Goal: Task Accomplishment & Management: Use online tool/utility

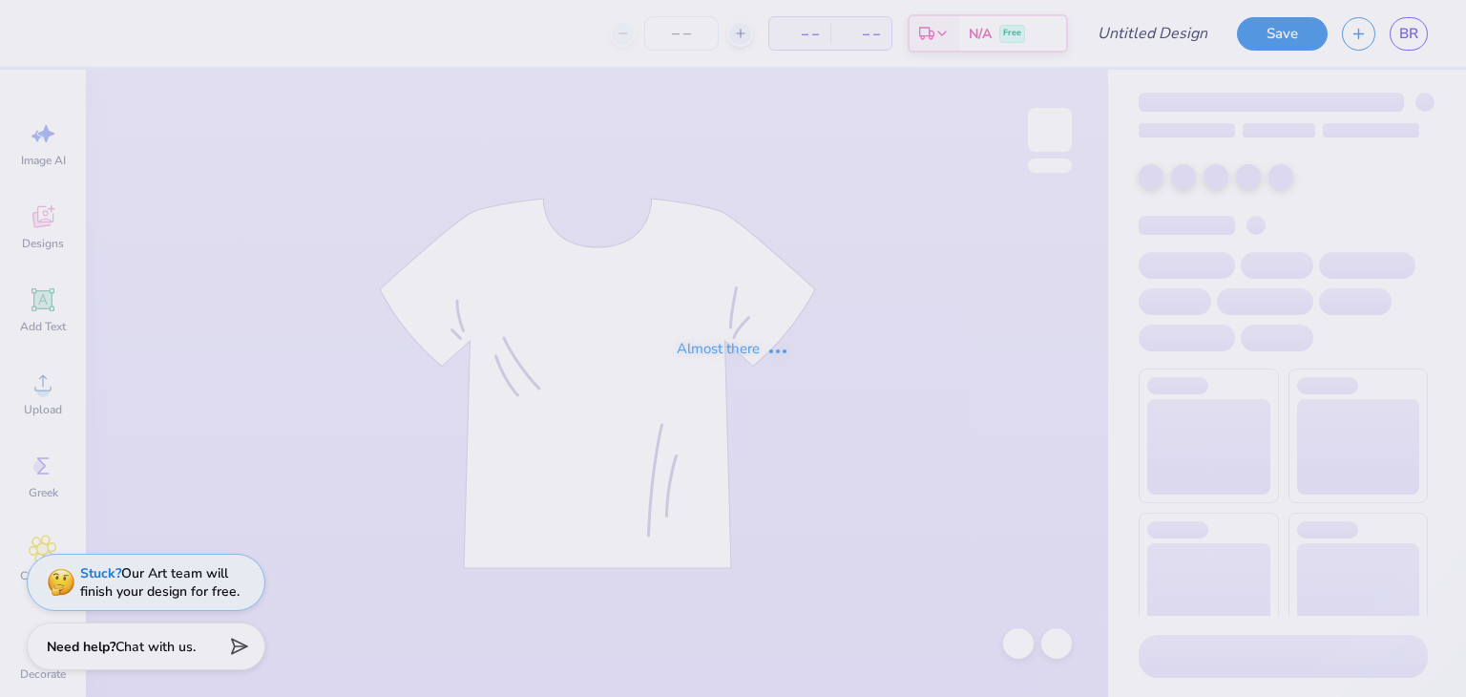
type input "philo shirts"
type input "46"
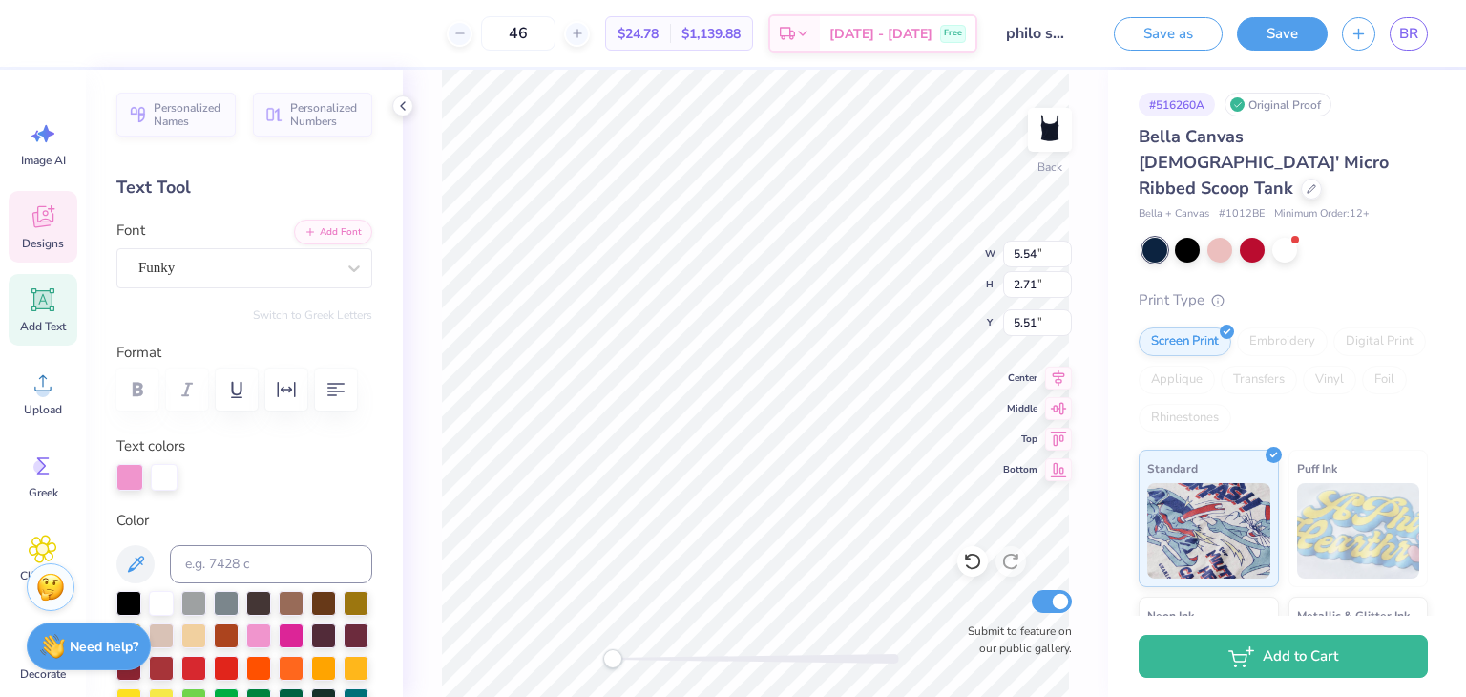
type textarea "THINK pink"
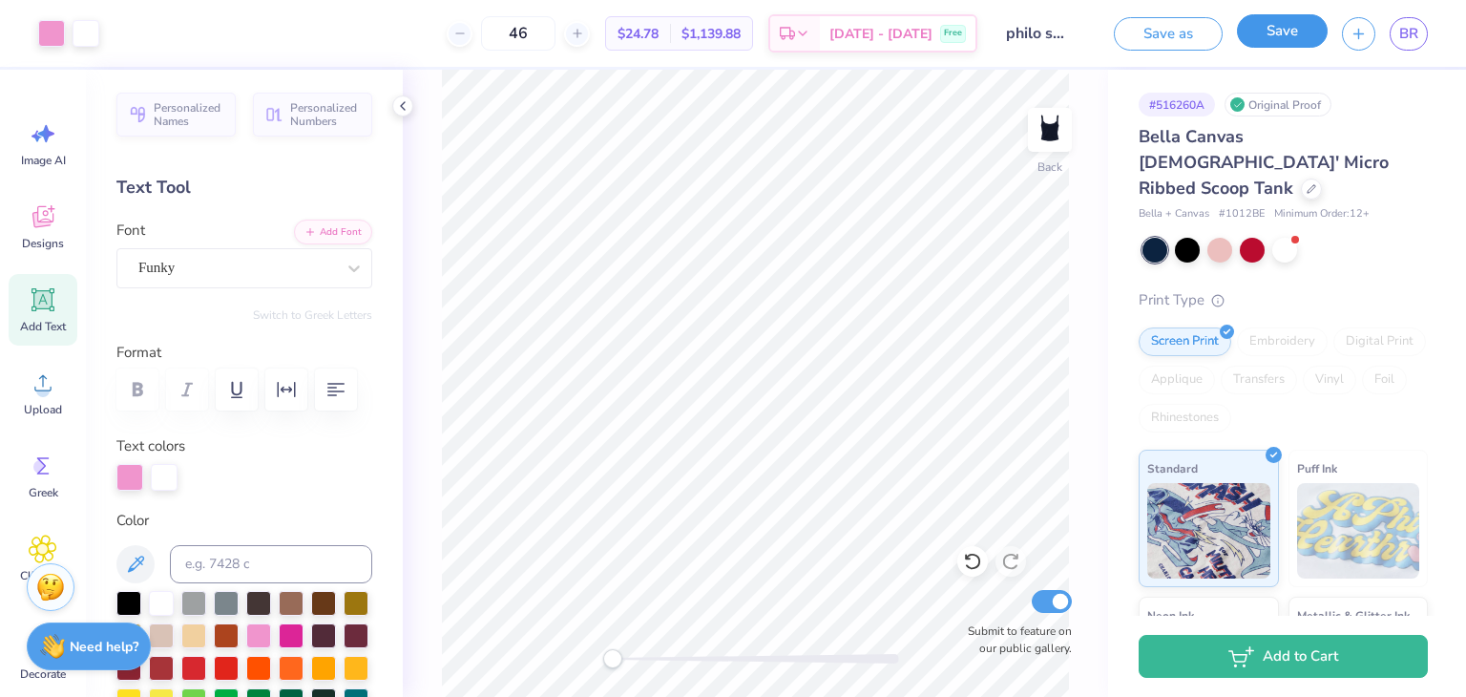
click at [1258, 30] on button "Save" at bounding box center [1282, 30] width 91 height 33
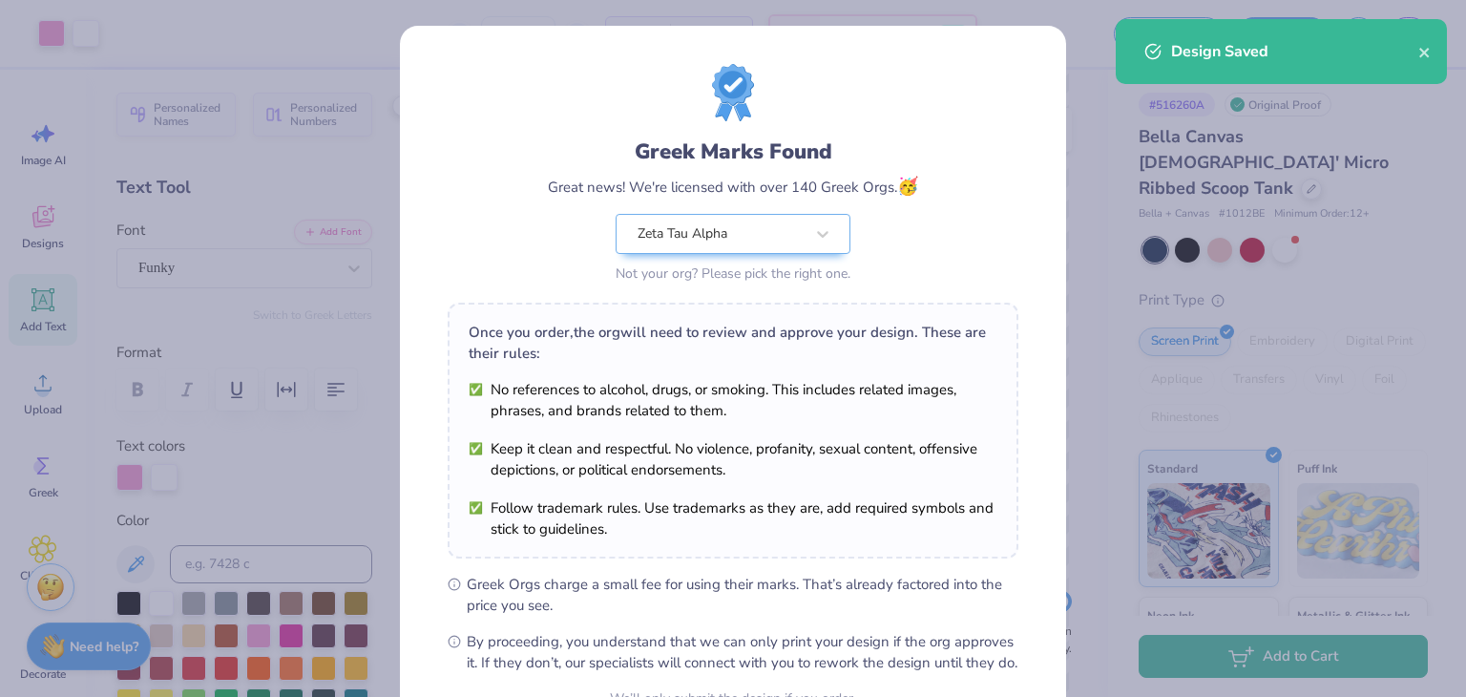
scroll to position [195, 0]
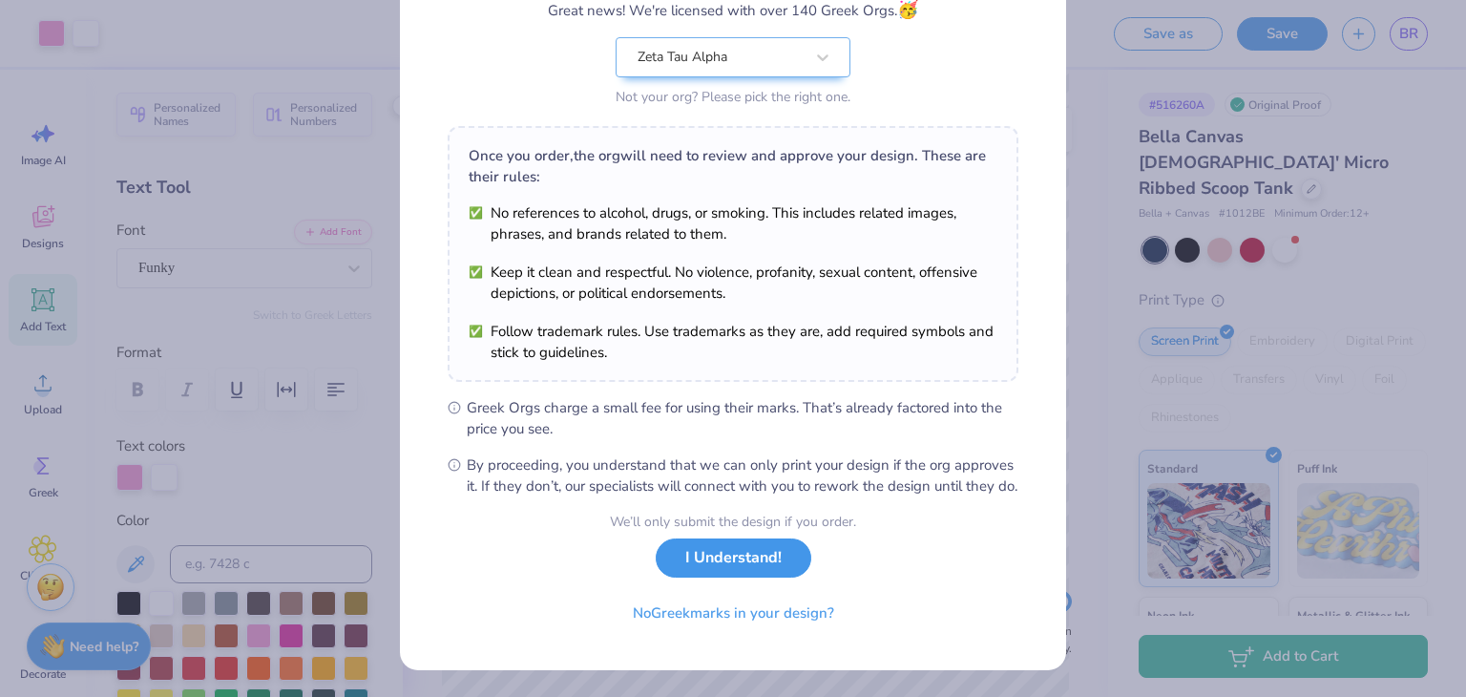
click at [766, 567] on button "I Understand!" at bounding box center [734, 557] width 156 height 39
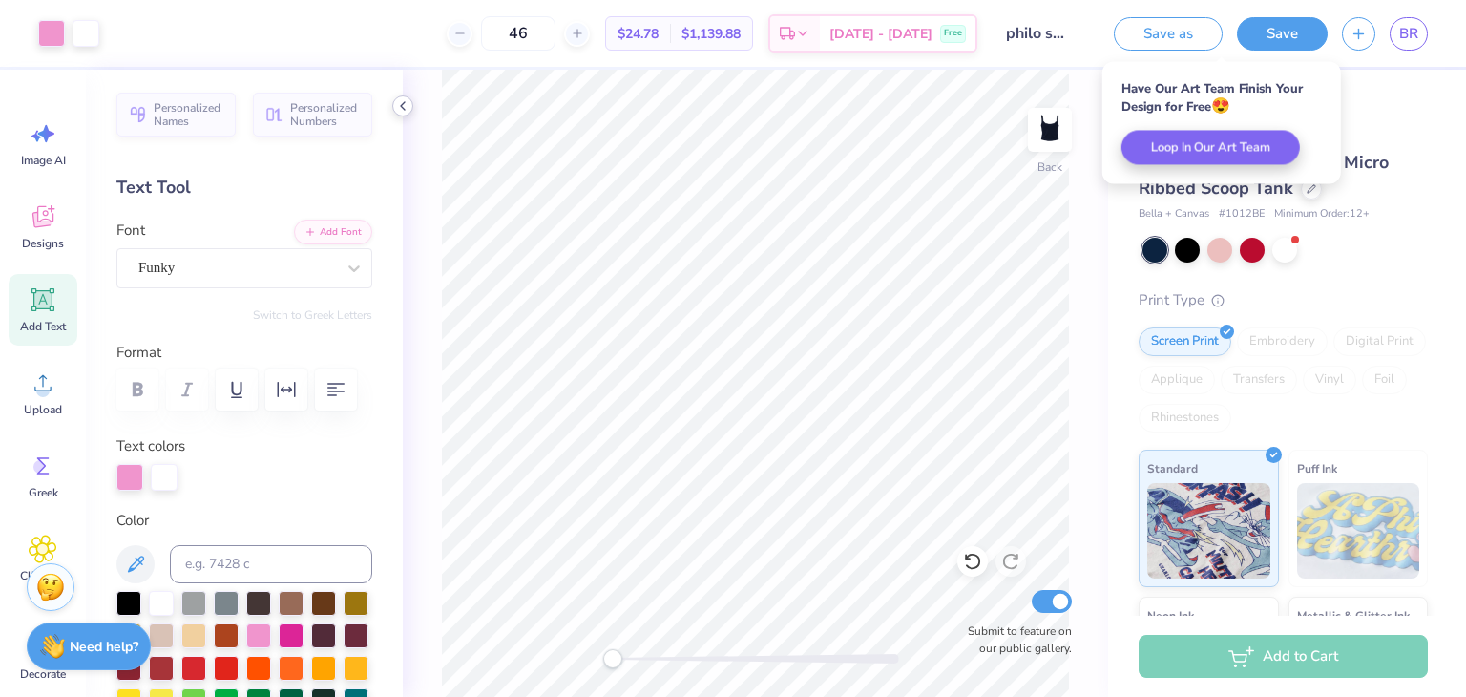
click at [412, 101] on div at bounding box center [402, 105] width 21 height 21
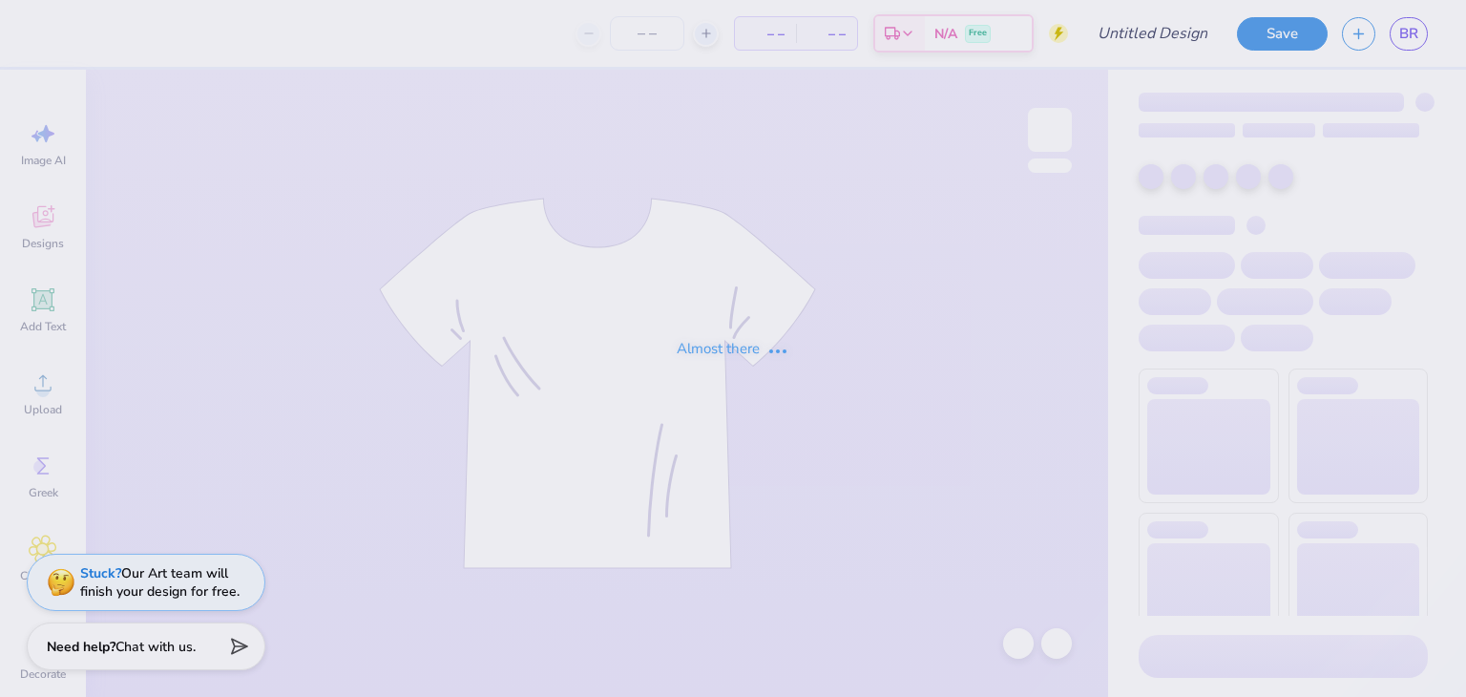
type input "philo shirts"
type input "46"
type input "philo shirts"
type input "46"
type input "philo shirts"
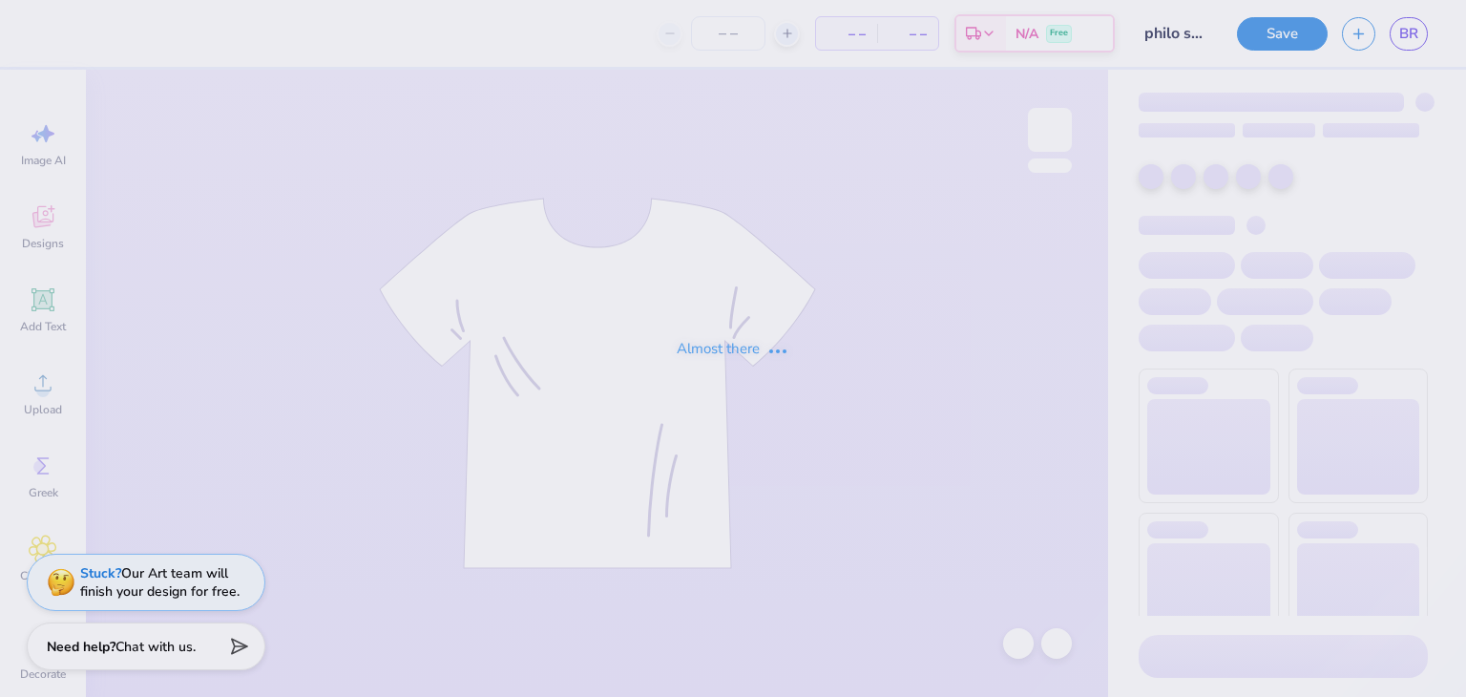
type input "46"
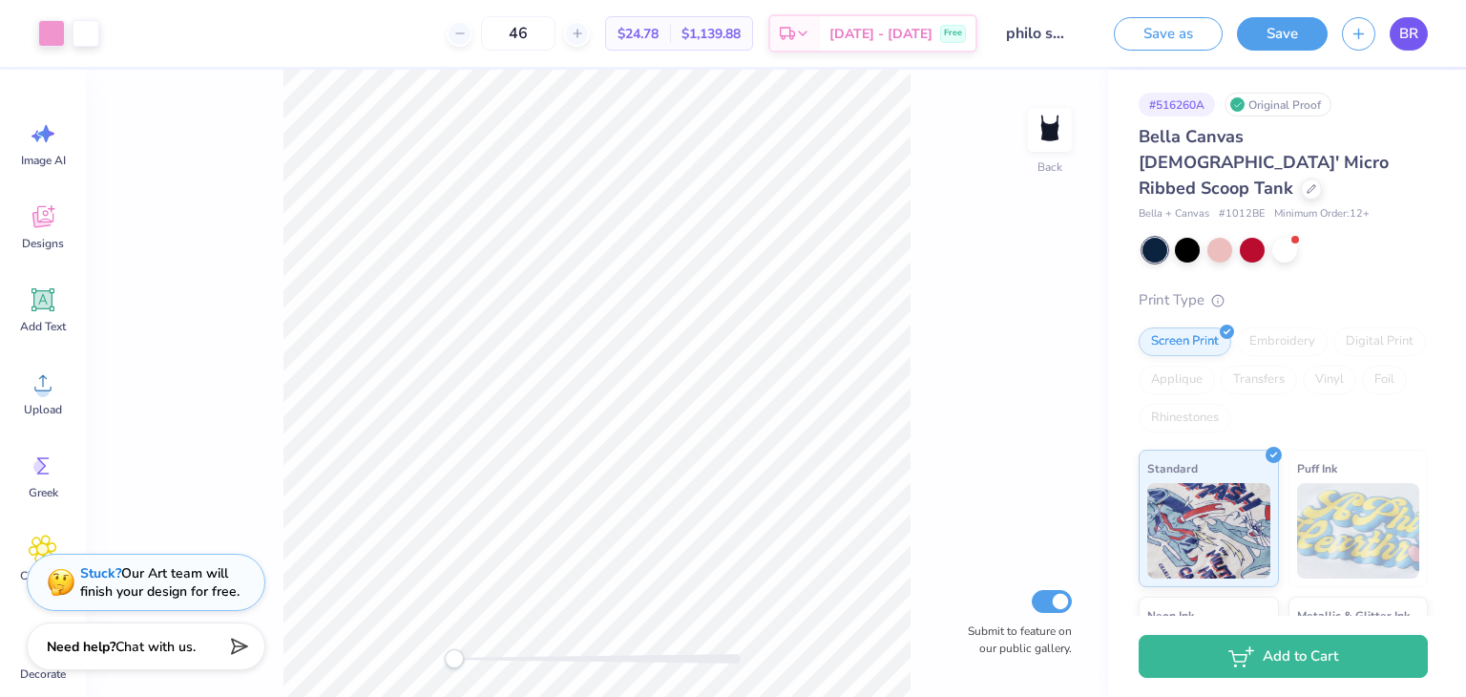
click at [1407, 33] on span "BR" at bounding box center [1408, 34] width 19 height 22
